Goal: Task Accomplishment & Management: Use online tool/utility

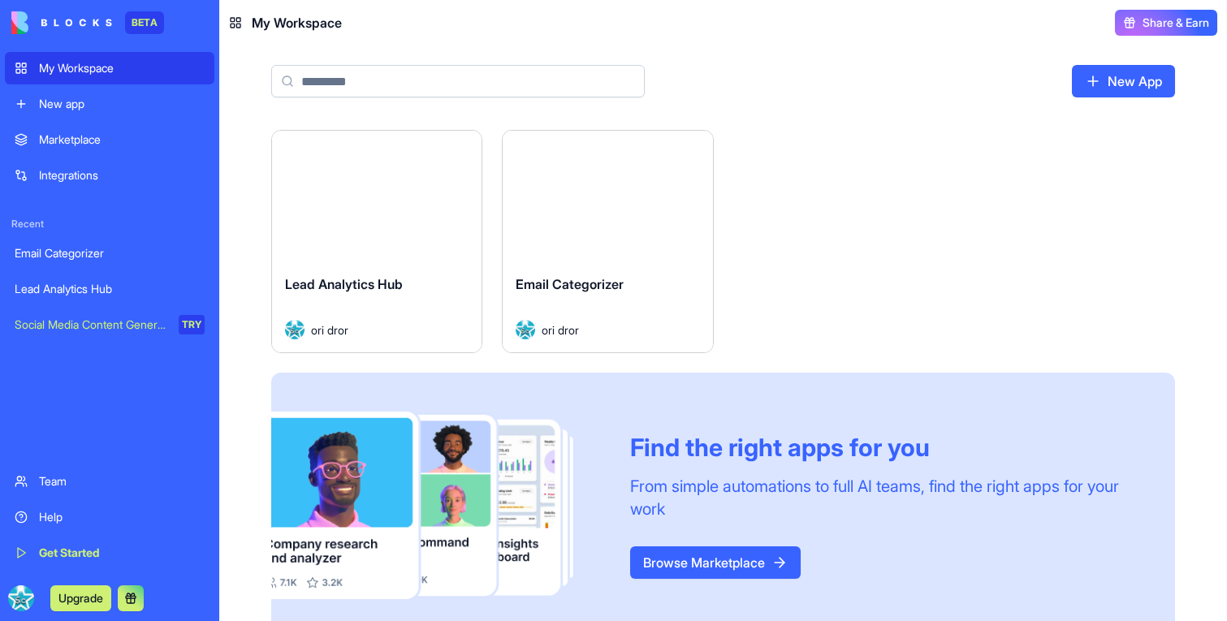
click at [422, 201] on button "Launch" at bounding box center [377, 196] width 122 height 32
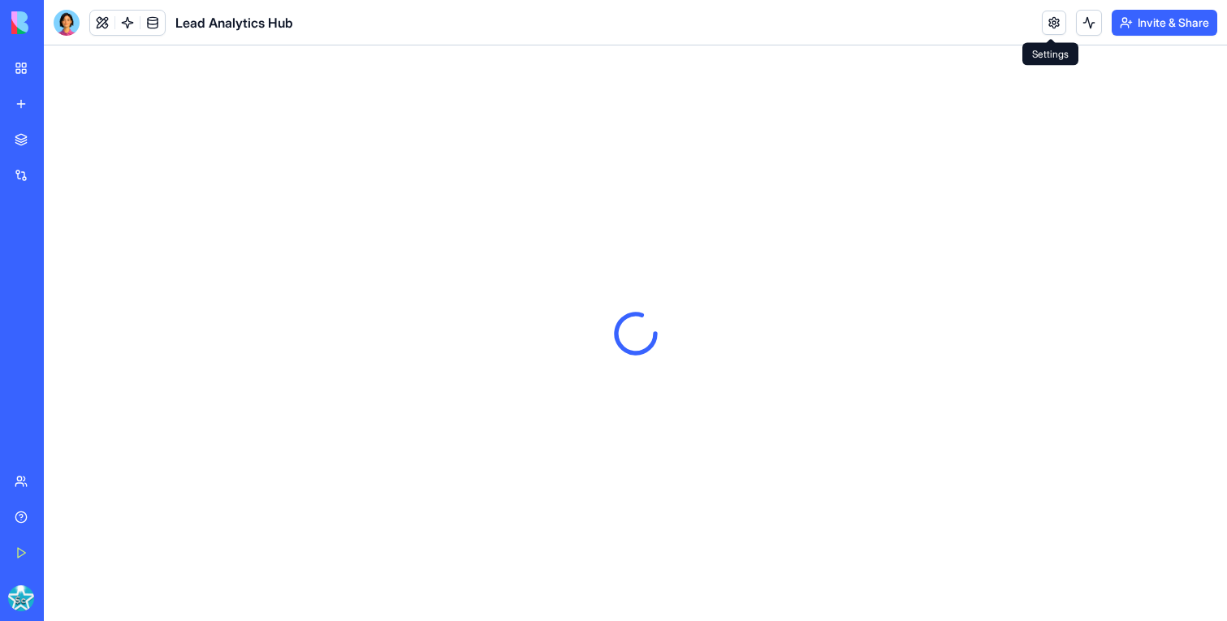
click at [1055, 23] on link at bounding box center [1054, 23] width 24 height 24
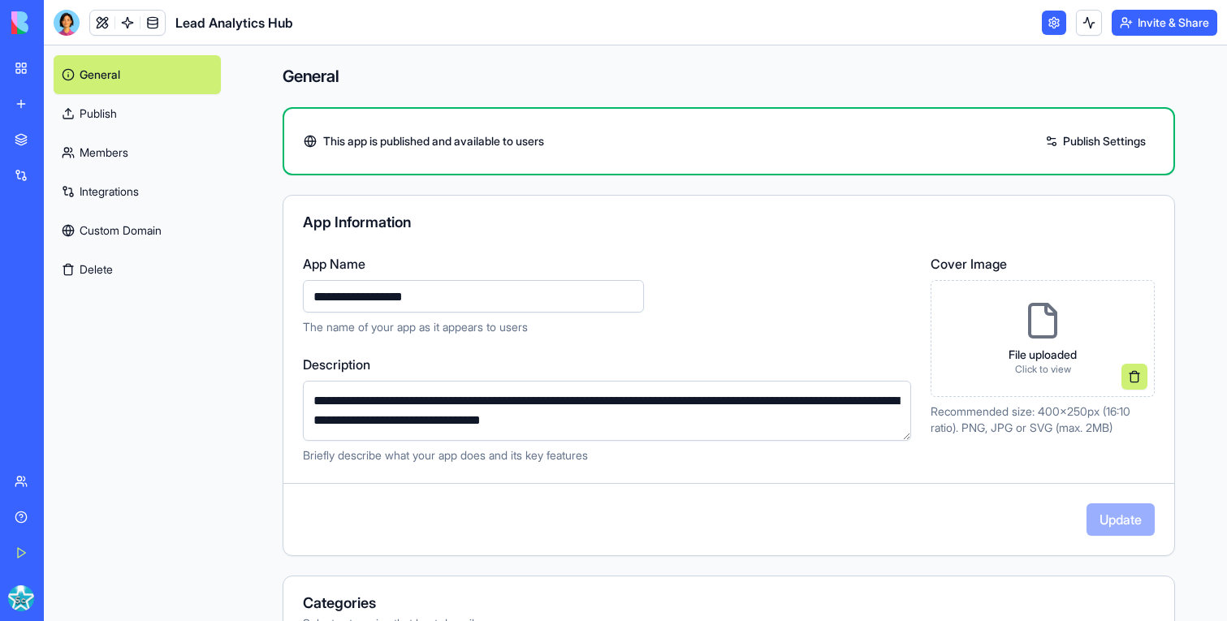
click at [96, 172] on link "Integrations" at bounding box center [137, 191] width 167 height 39
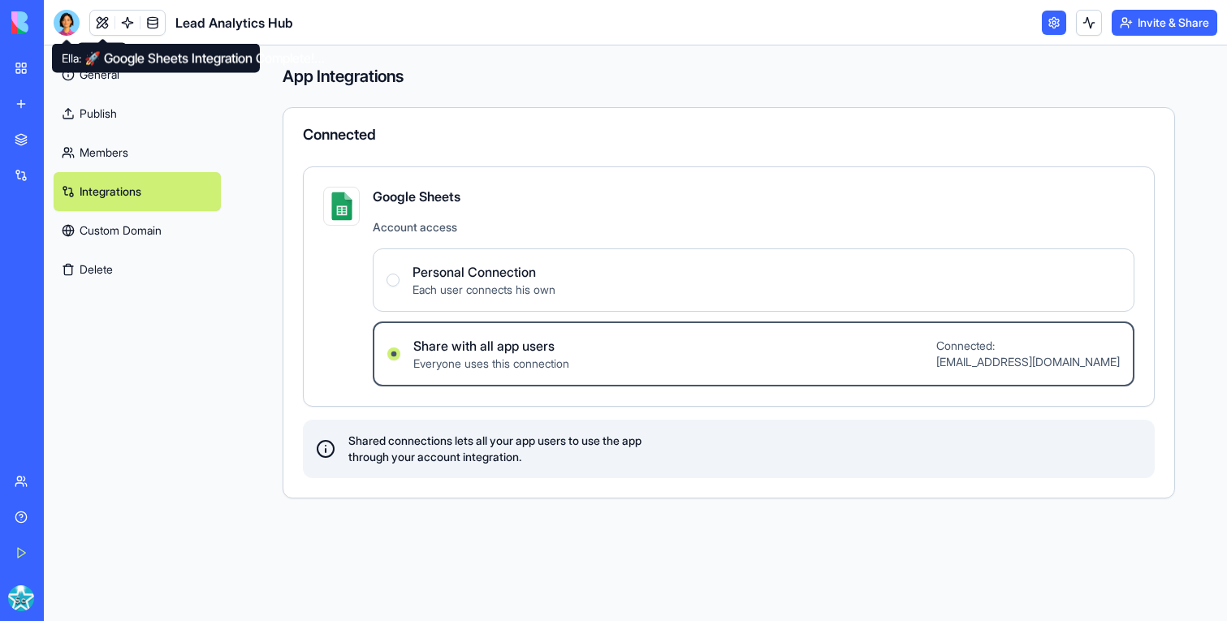
click at [78, 26] on div at bounding box center [67, 23] width 26 height 26
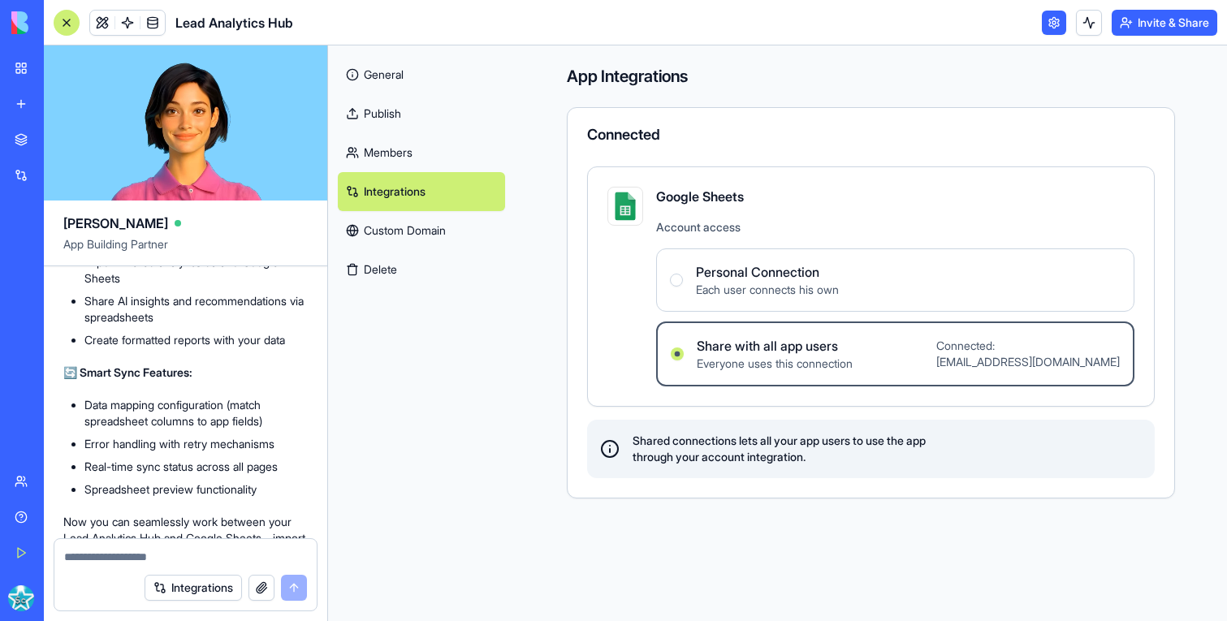
scroll to position [9672, 0]
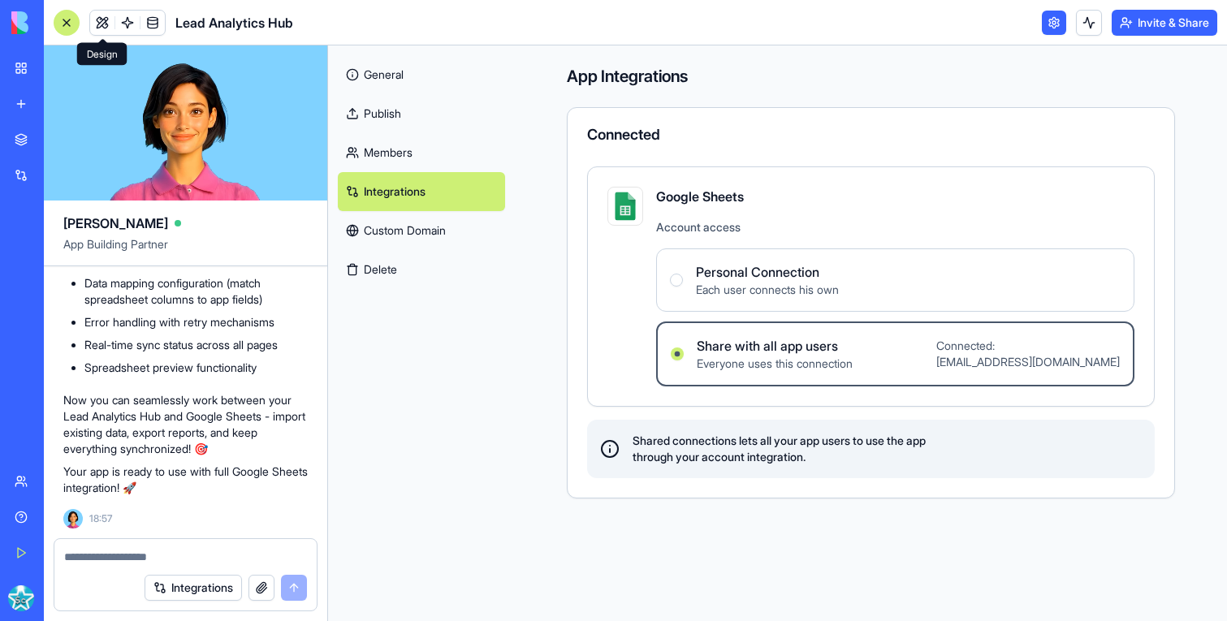
click at [108, 25] on link at bounding box center [102, 23] width 24 height 24
click at [108, 25] on button at bounding box center [102, 23] width 24 height 24
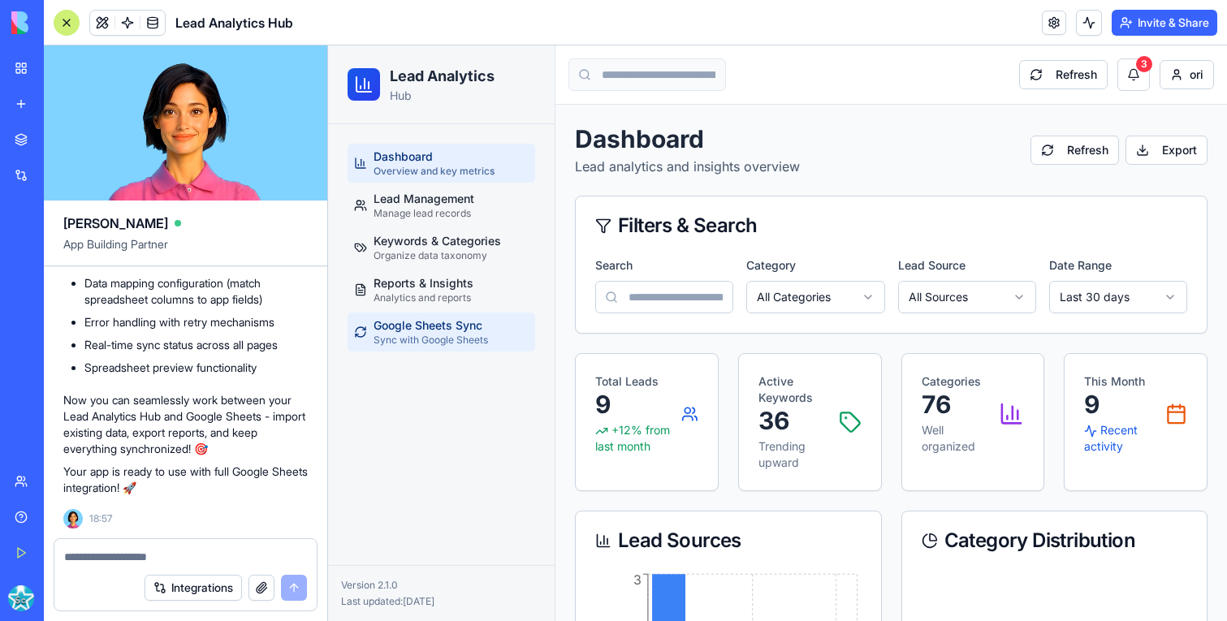
click at [428, 343] on span "Sync with Google Sheets" at bounding box center [430, 340] width 114 height 13
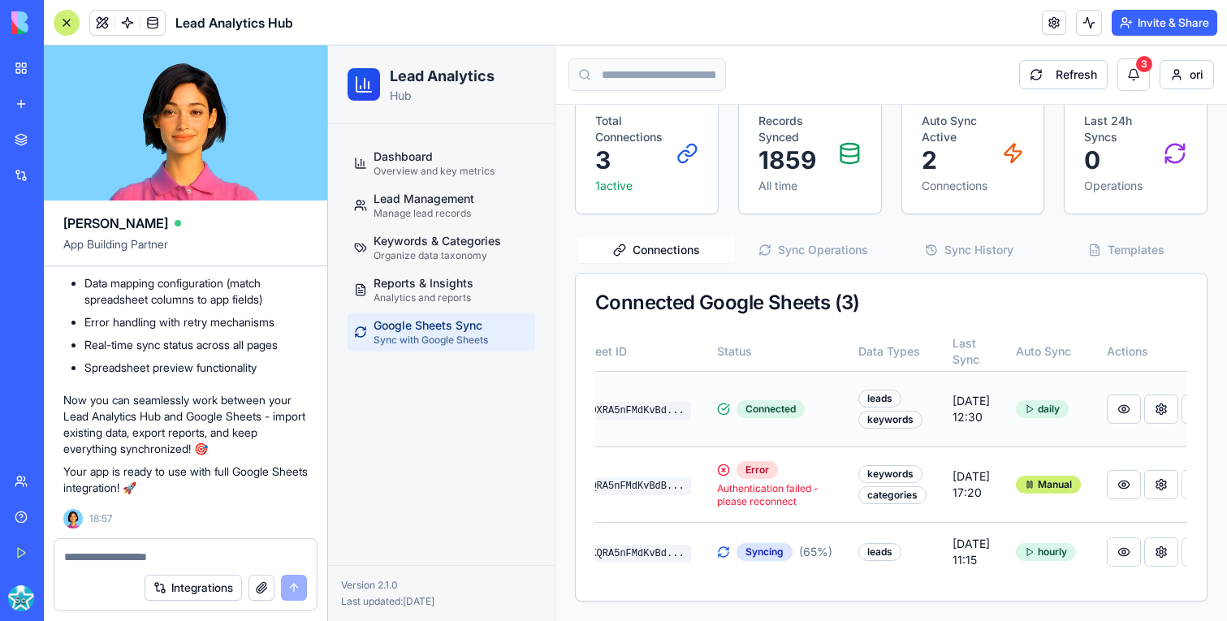
scroll to position [0, 183]
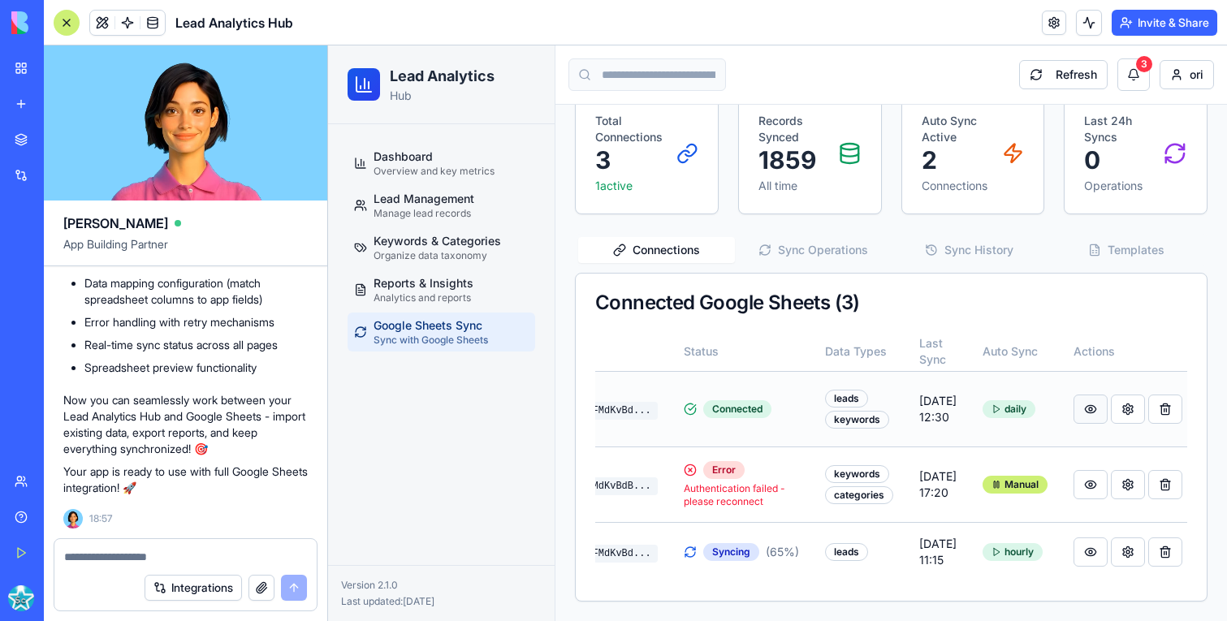
click at [1081, 399] on button at bounding box center [1090, 409] width 34 height 29
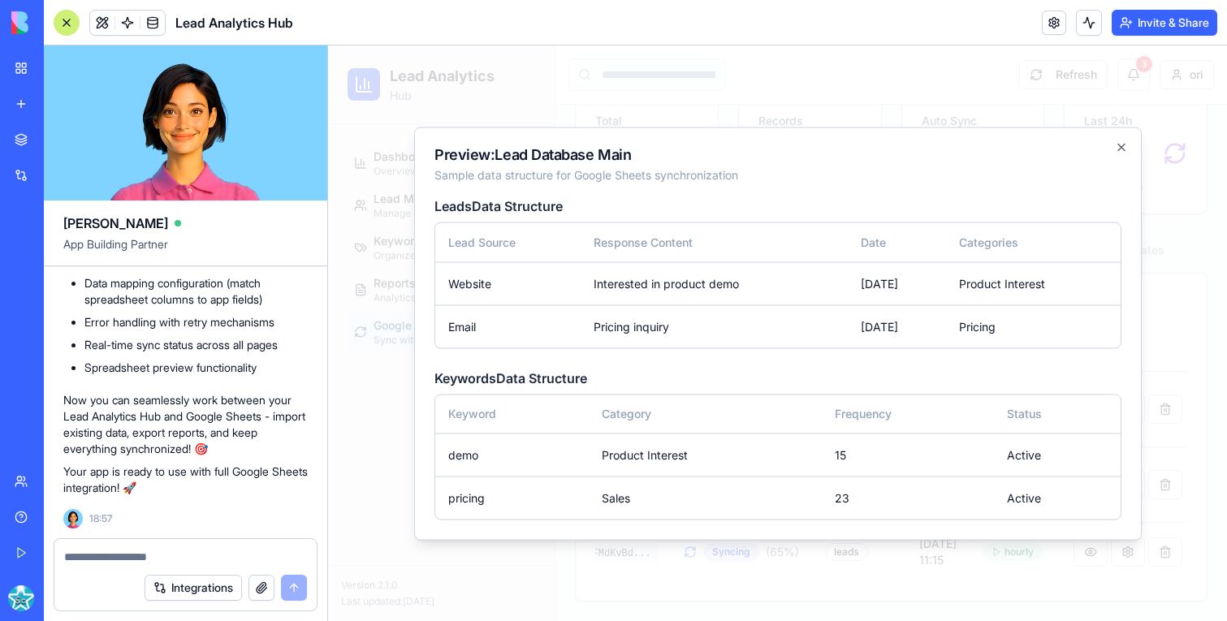
click at [1175, 323] on div at bounding box center [777, 333] width 899 height 576
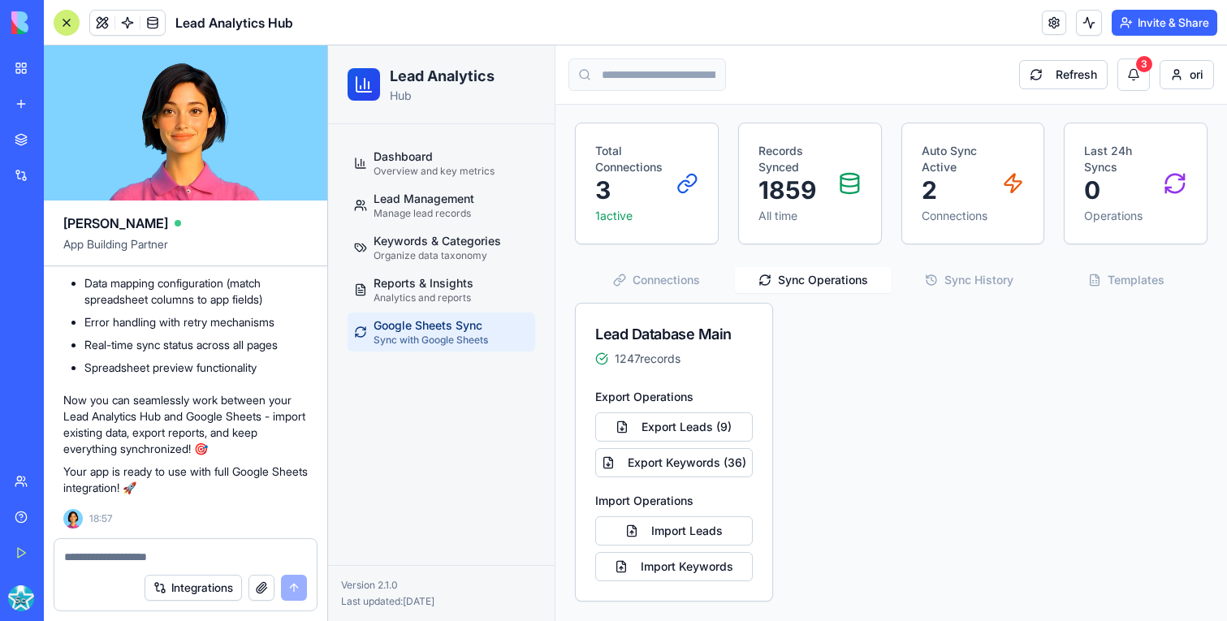
scroll to position [93, 0]
click at [829, 237] on div "Google Sheets Sync Manage Google Sheets connections and data synchronization Bu…" at bounding box center [891, 317] width 632 height 570
click at [949, 300] on div "Connections Sync Operations Sync History Templates Lead Database Main 1247 reco…" at bounding box center [891, 433] width 632 height 338
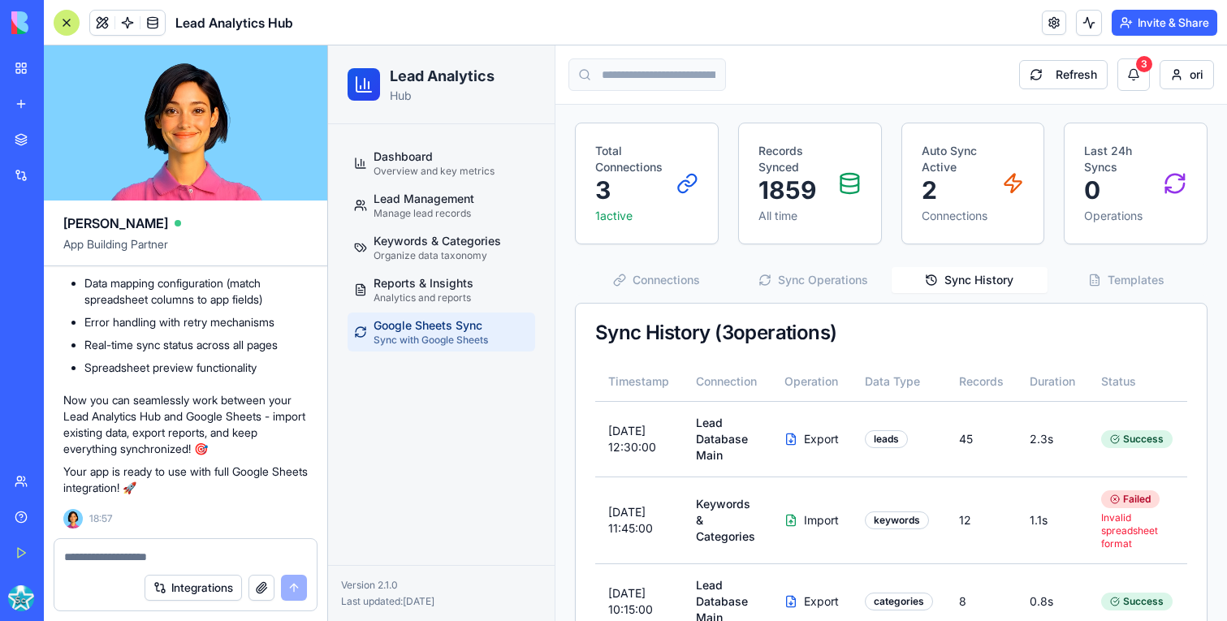
click at [963, 289] on button "Sync History" at bounding box center [969, 280] width 157 height 26
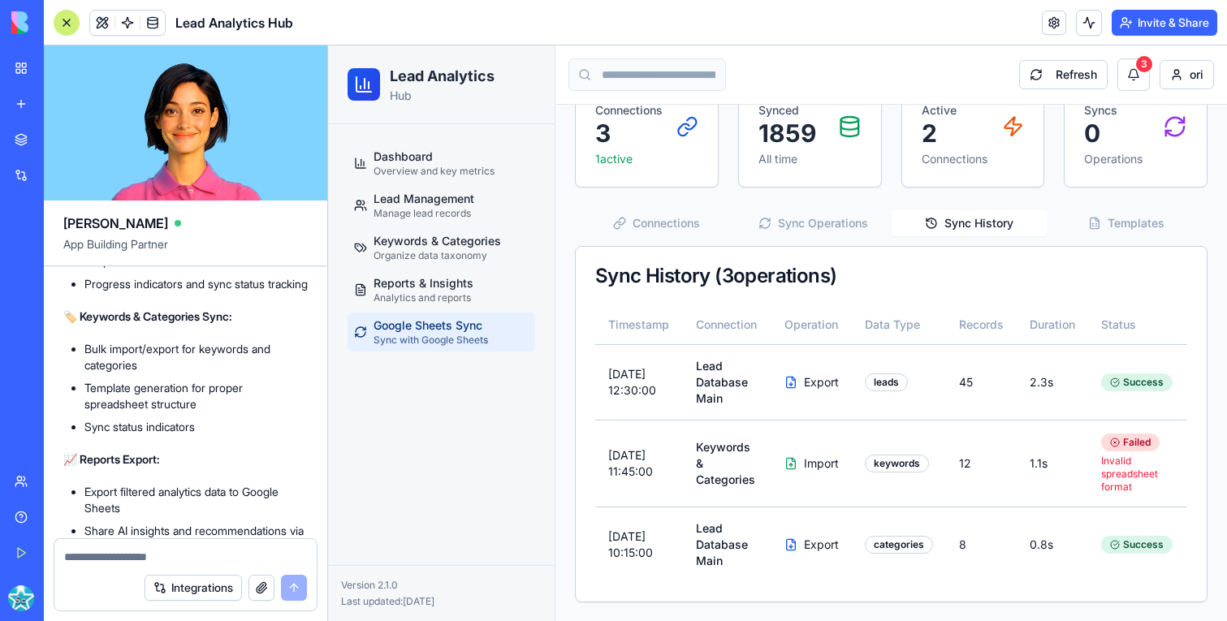
scroll to position [8965, 0]
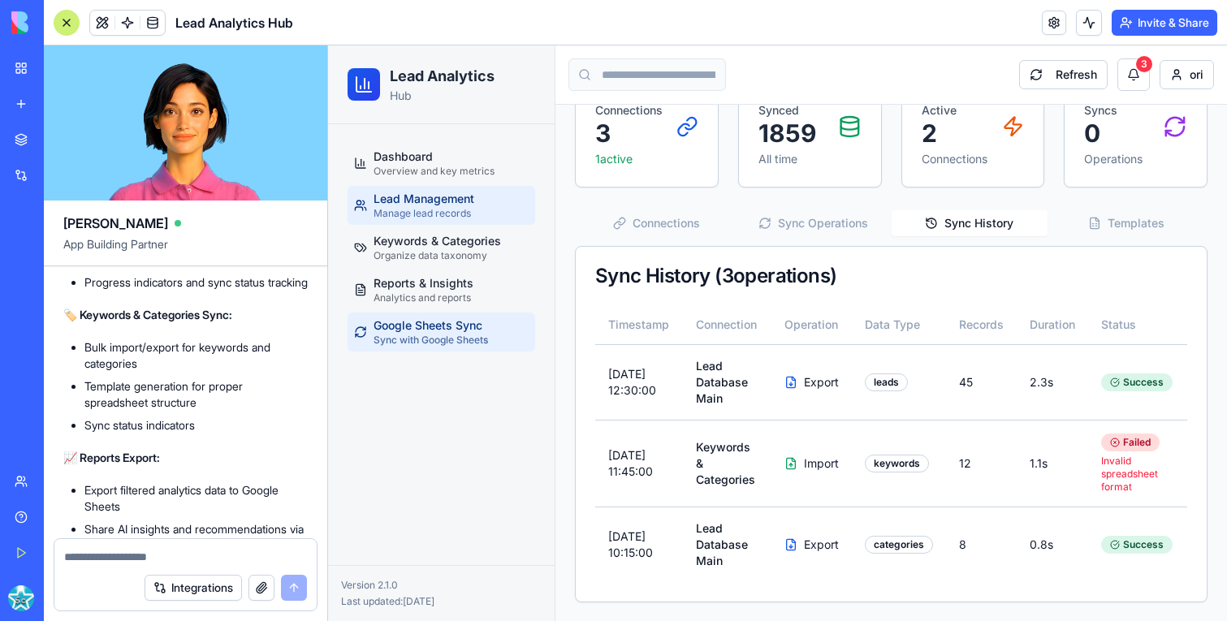
click at [473, 203] on span "Lead Management" at bounding box center [423, 199] width 101 height 16
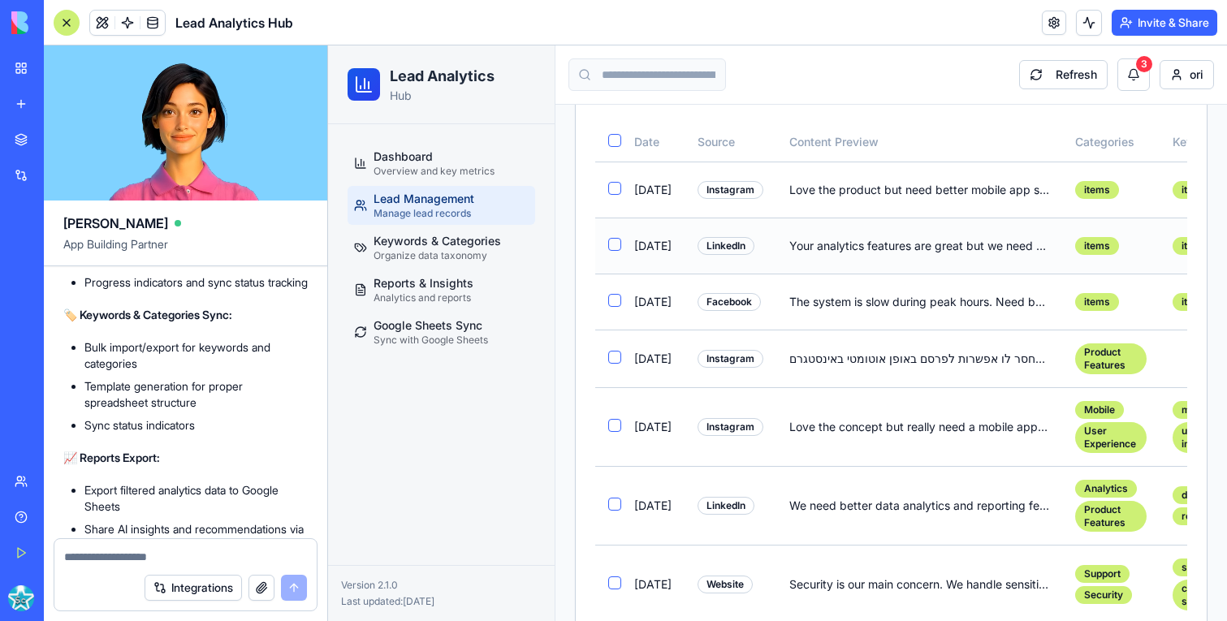
scroll to position [690, 0]
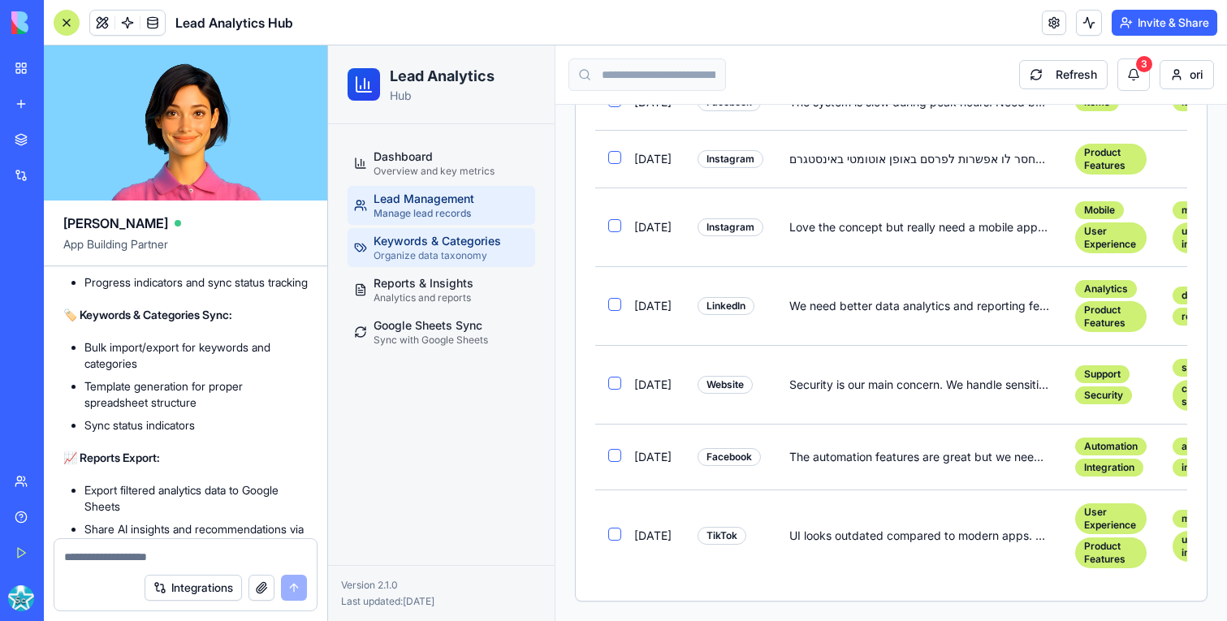
click at [429, 249] on span "Organize data taxonomy" at bounding box center [430, 255] width 114 height 13
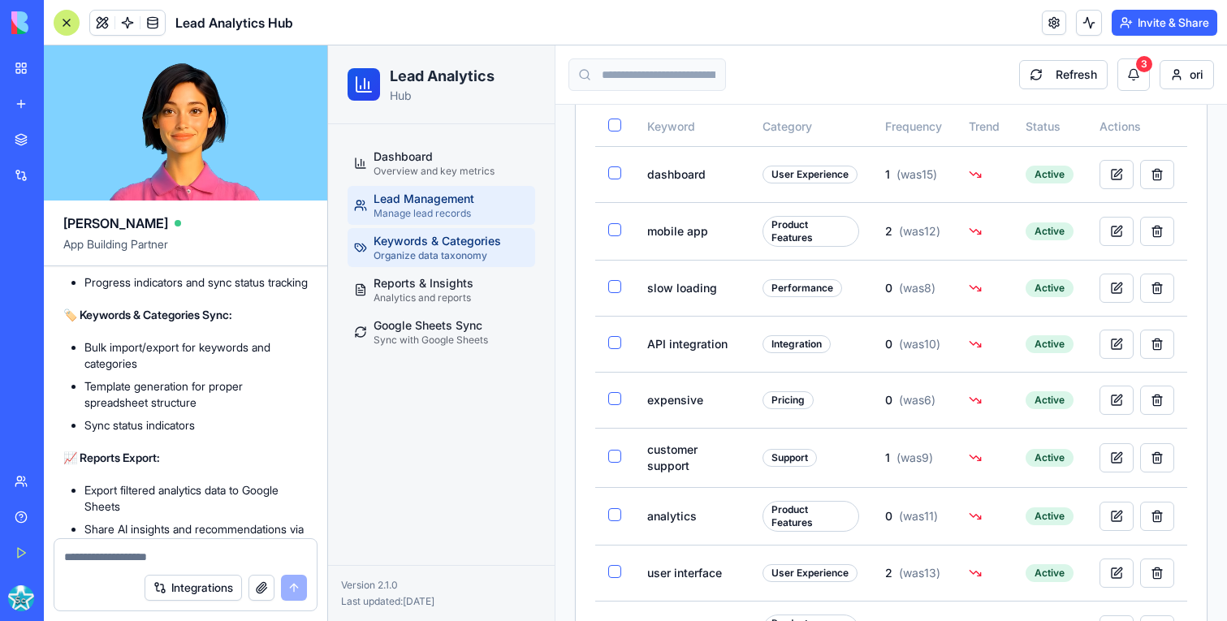
click at [416, 191] on span "Lead Management" at bounding box center [423, 199] width 101 height 16
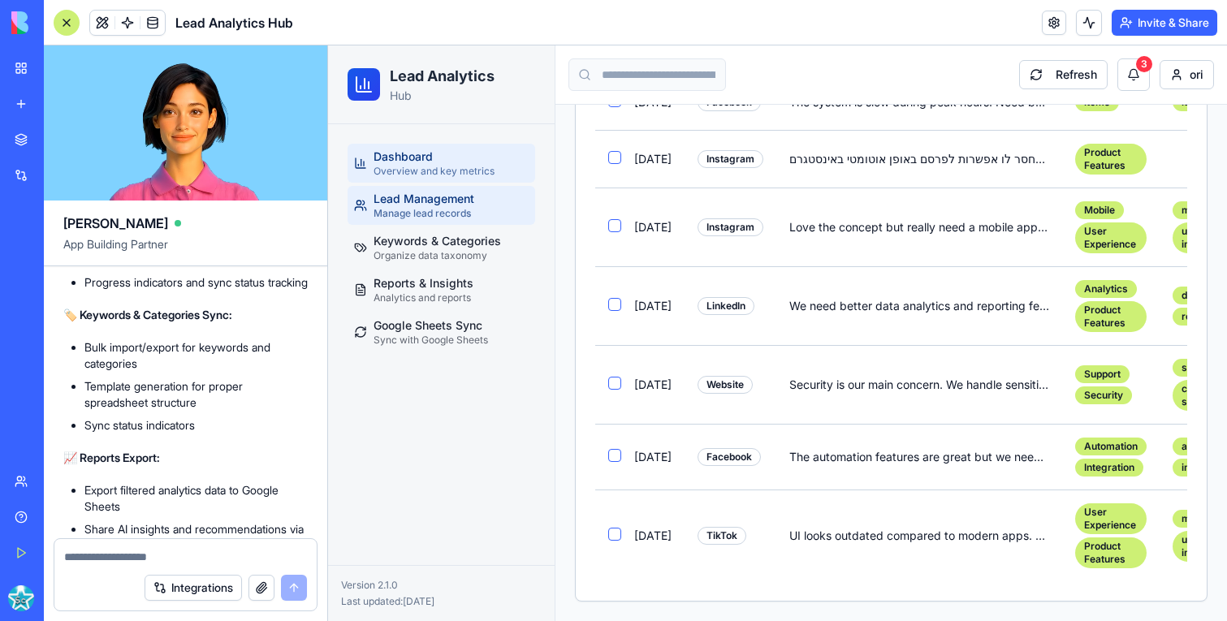
click at [416, 159] on span "Dashboard" at bounding box center [402, 157] width 59 height 16
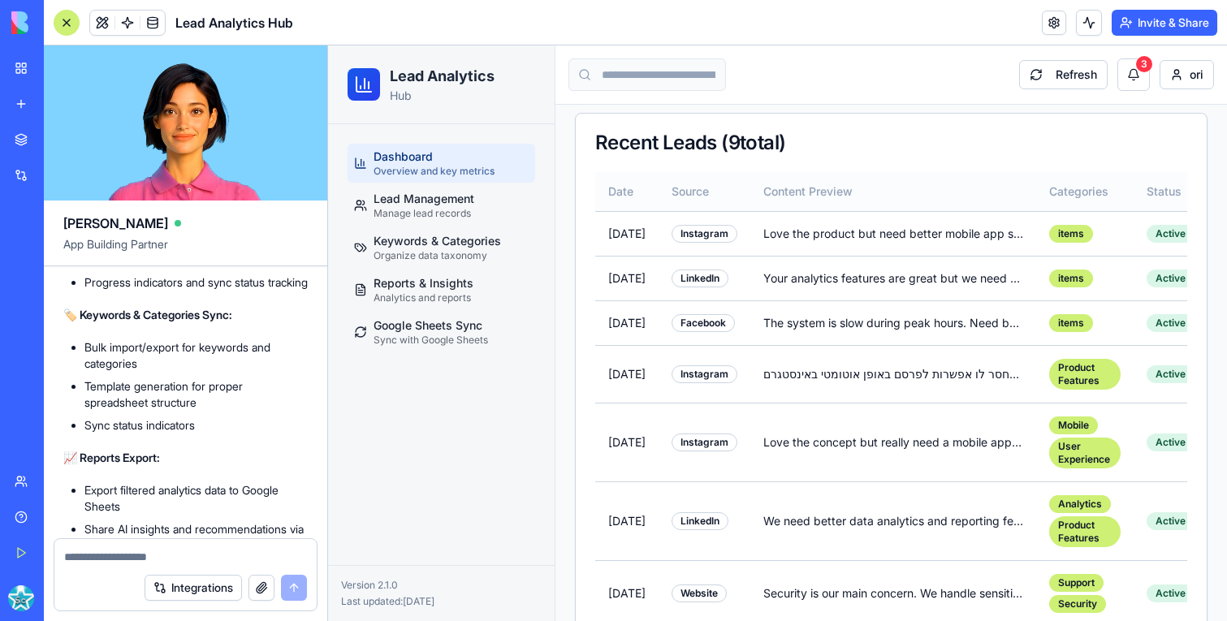
scroll to position [1093, 0]
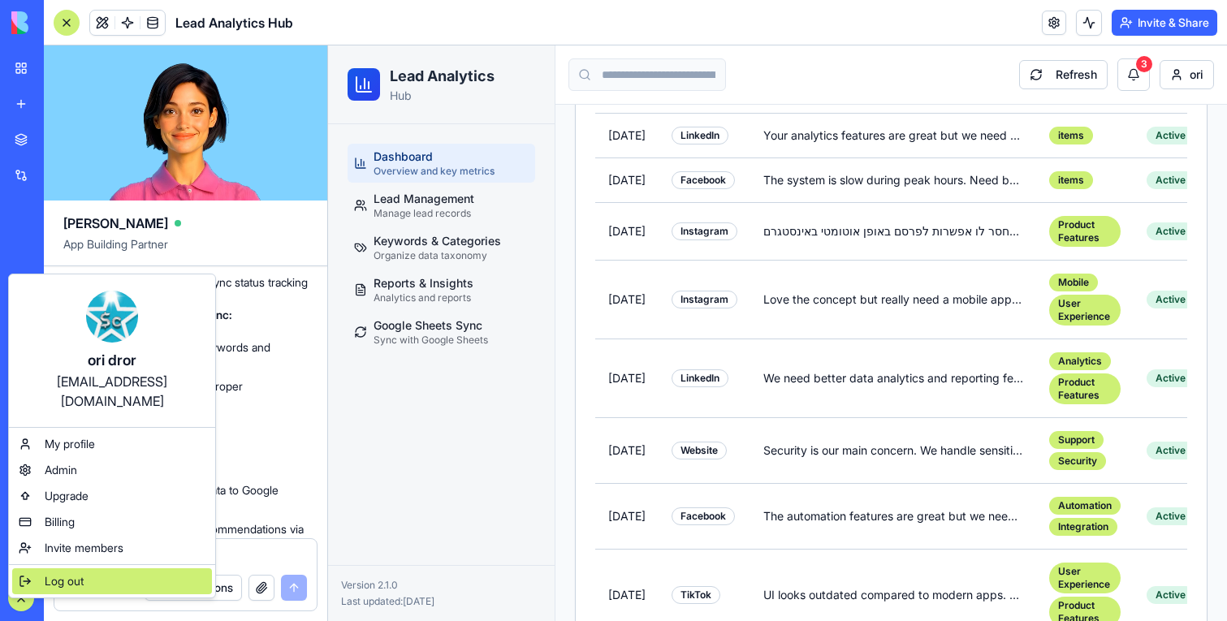
click at [74, 573] on span "Log out" at bounding box center [64, 581] width 39 height 16
